Goal: Task Accomplishment & Management: Manage account settings

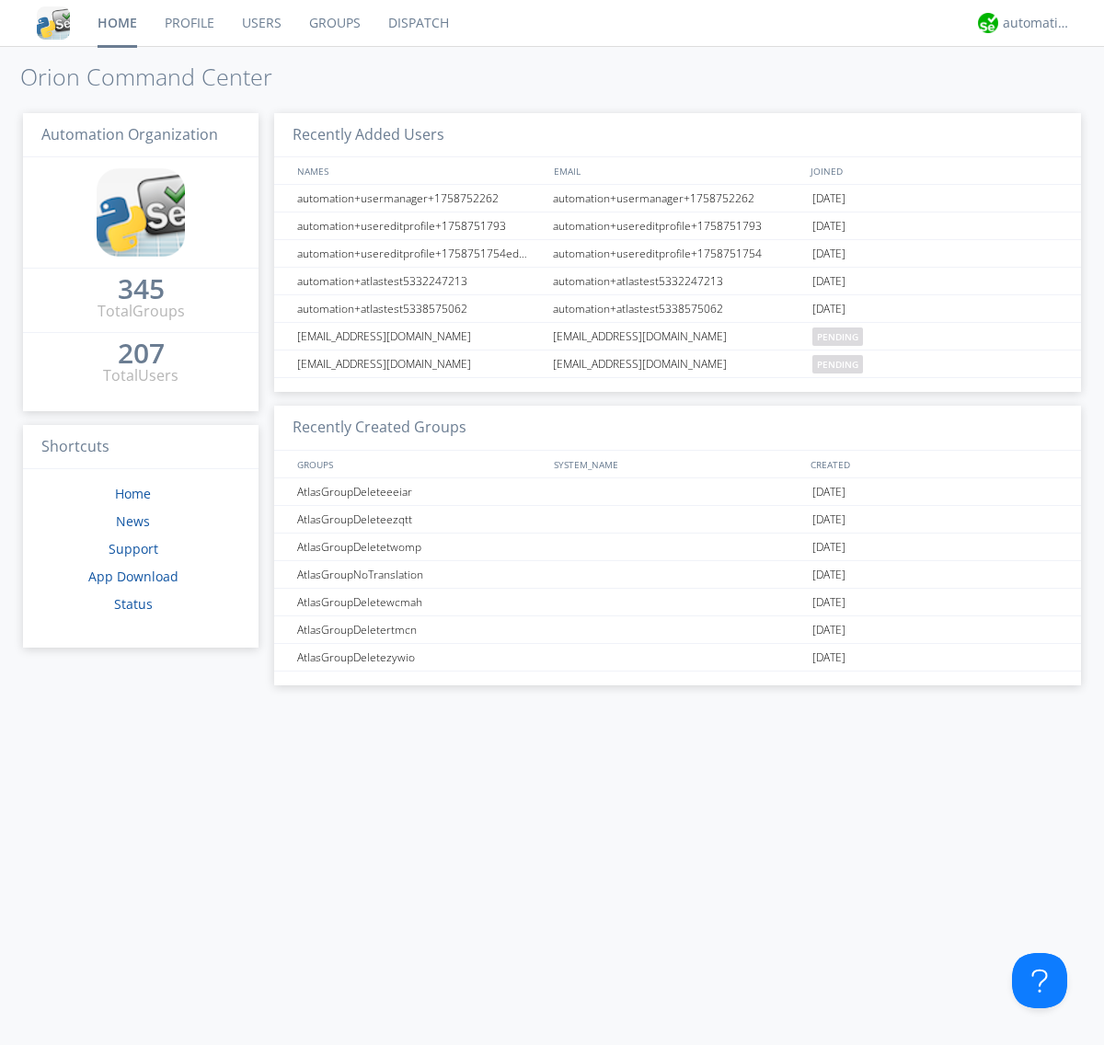
click at [333, 23] on link "Groups" at bounding box center [334, 23] width 79 height 46
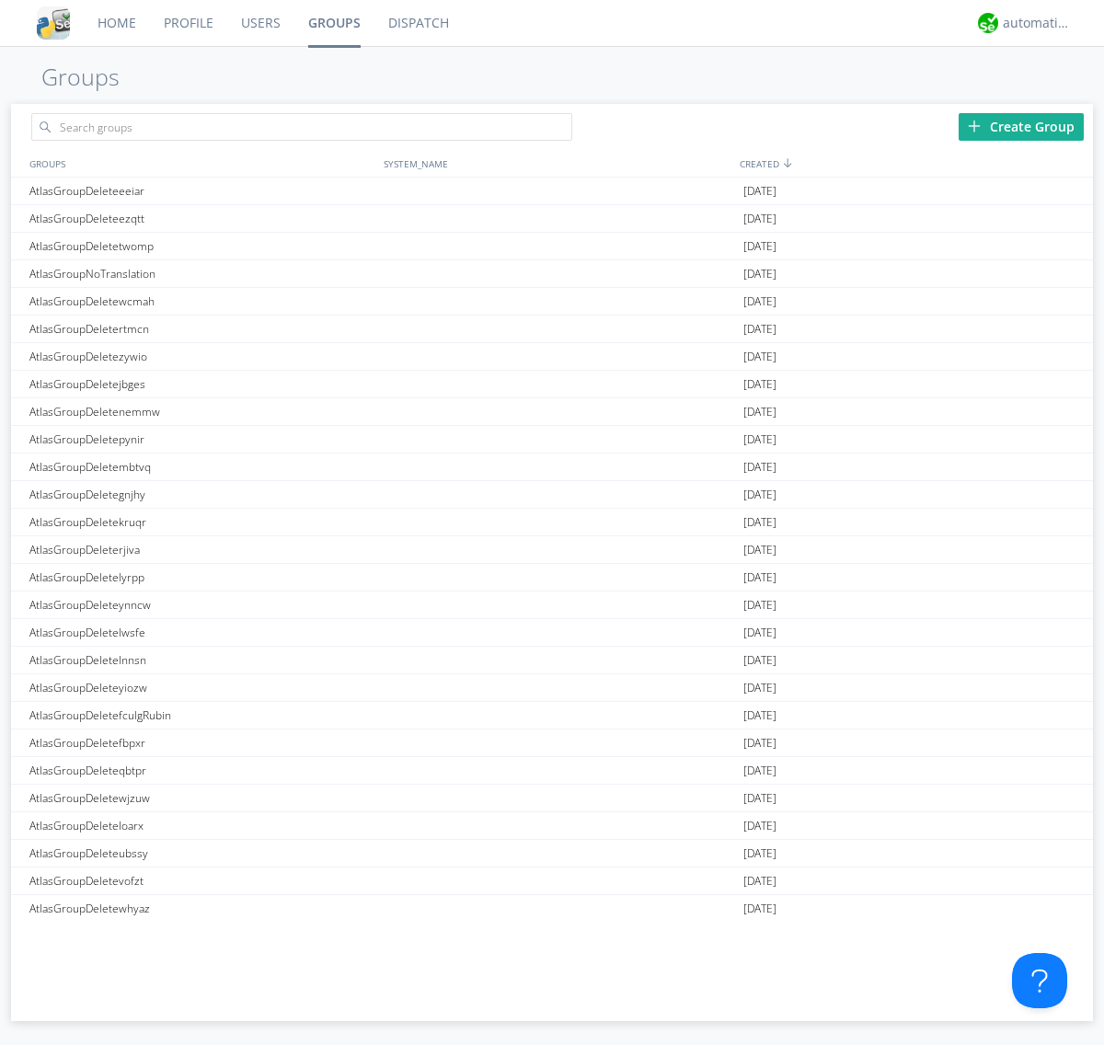
click at [1021, 126] on div "Create Group" at bounding box center [1021, 127] width 125 height 28
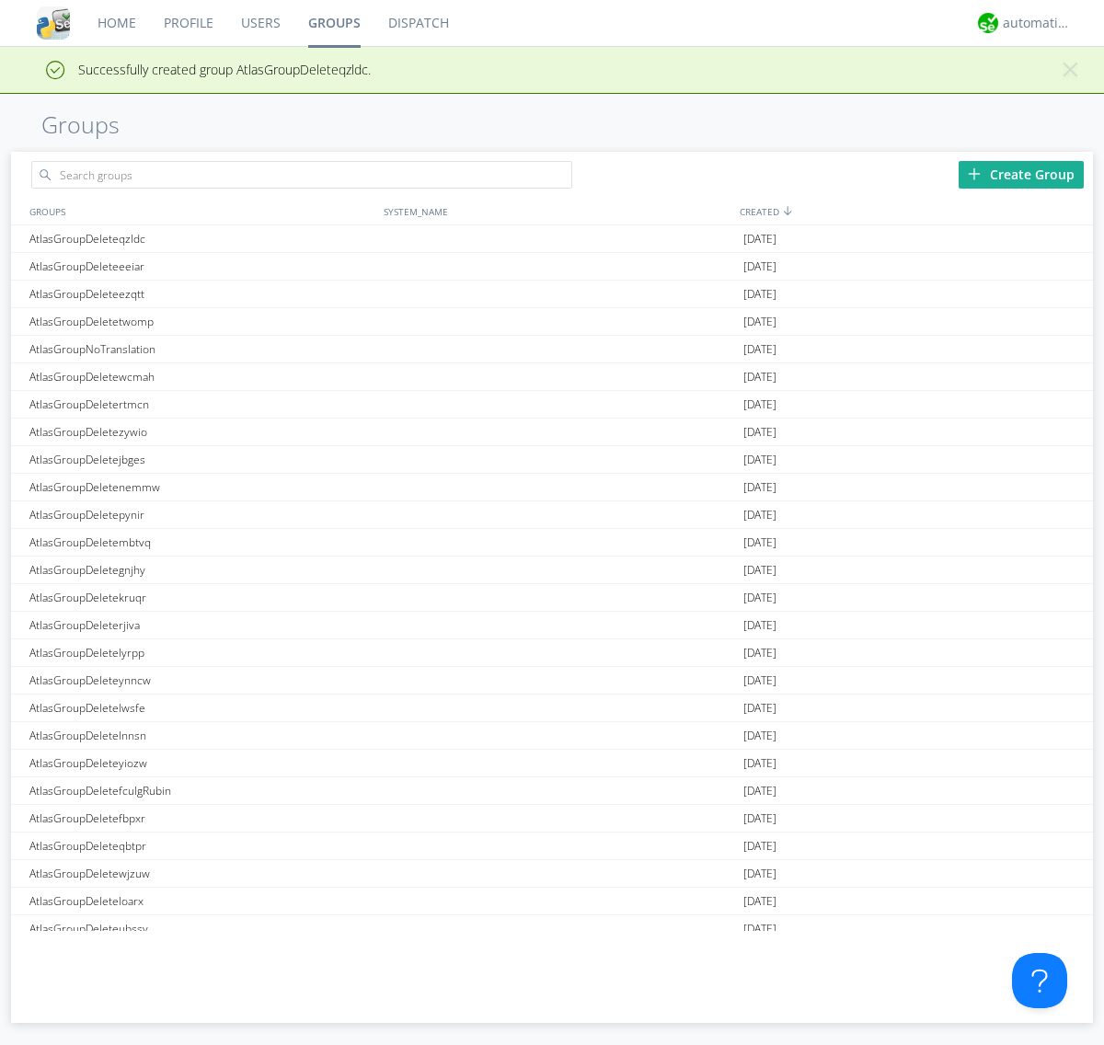
click at [333, 23] on link "Groups" at bounding box center [334, 23] width 80 height 46
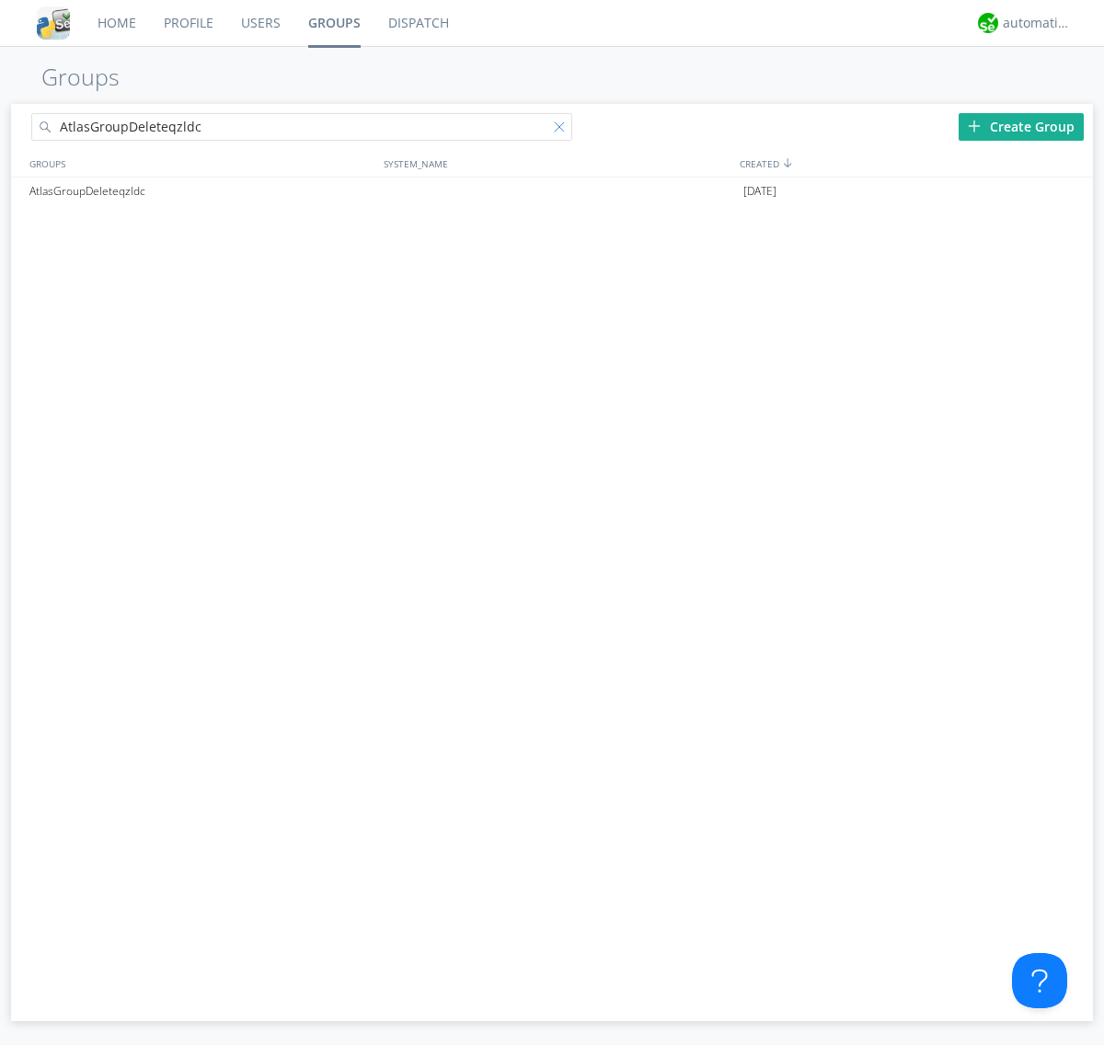
type input "AtlasGroupDeleteqzldc"
click at [563, 130] on div at bounding box center [563, 130] width 18 height 18
type input "AtlasGroupDeleteqzldc"
click at [1069, 191] on div at bounding box center [1070, 191] width 18 height 15
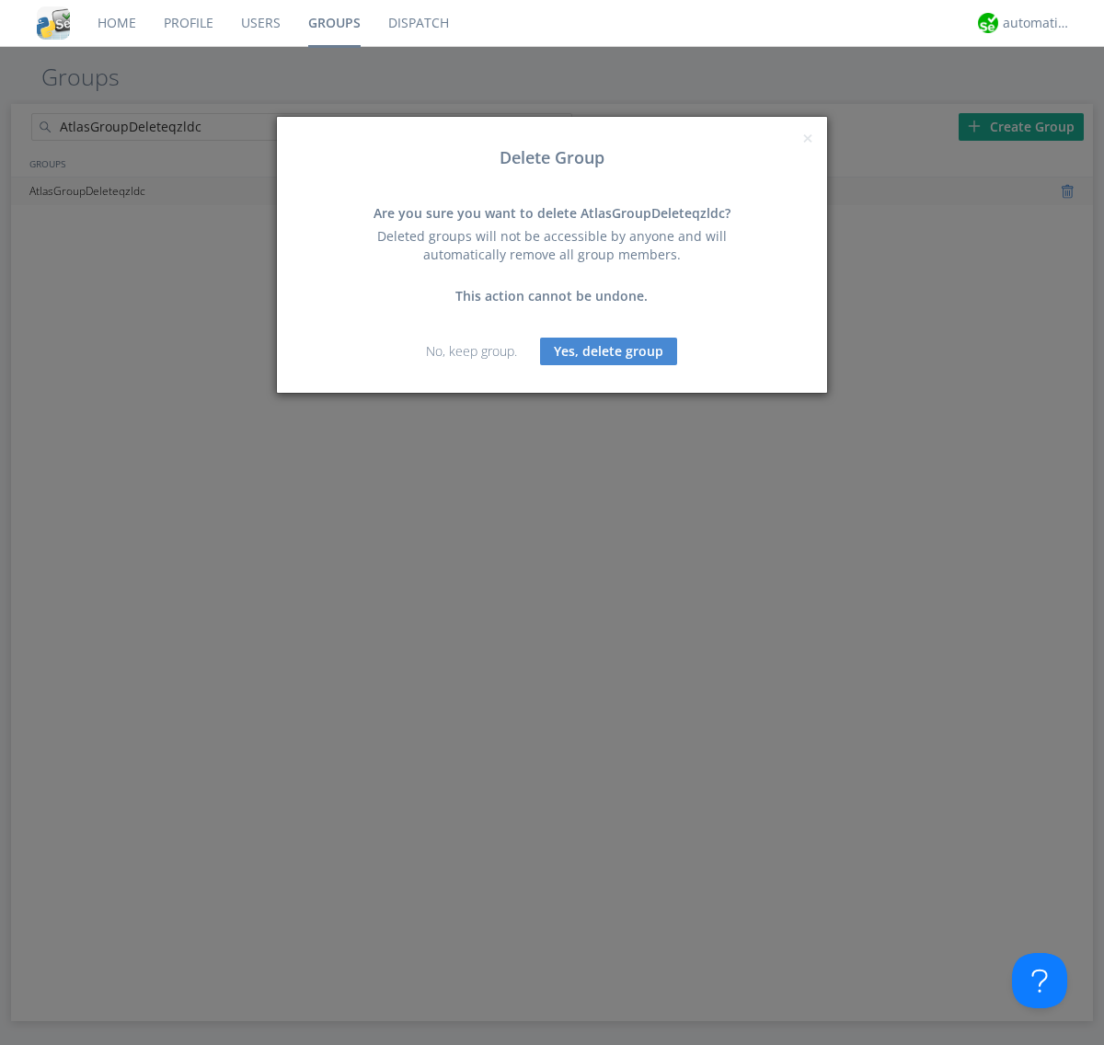
click at [609, 351] on button "Yes, delete group" at bounding box center [608, 352] width 137 height 28
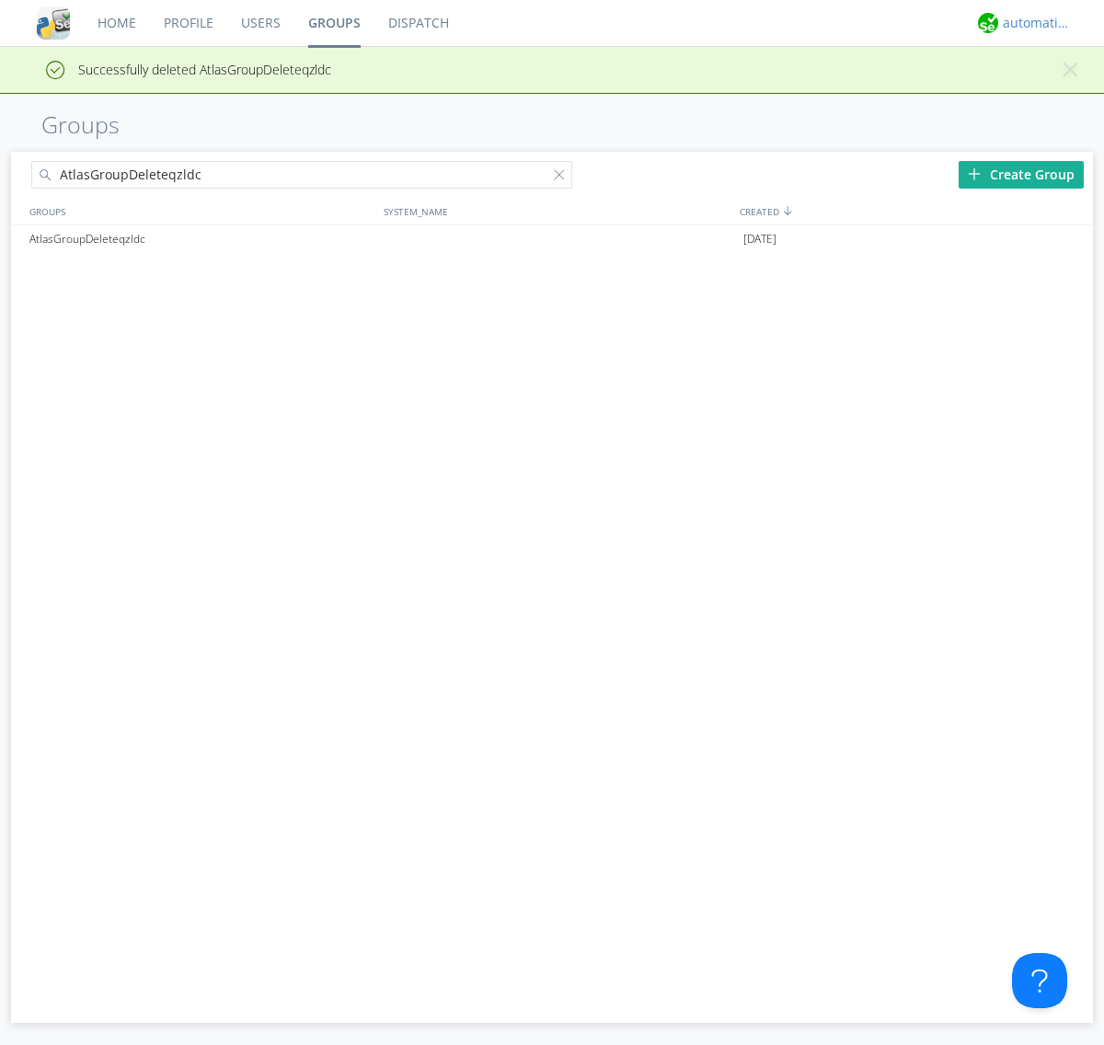
click at [1032, 23] on div "automation+atlas" at bounding box center [1037, 23] width 69 height 18
